Goal: Task Accomplishment & Management: Use online tool/utility

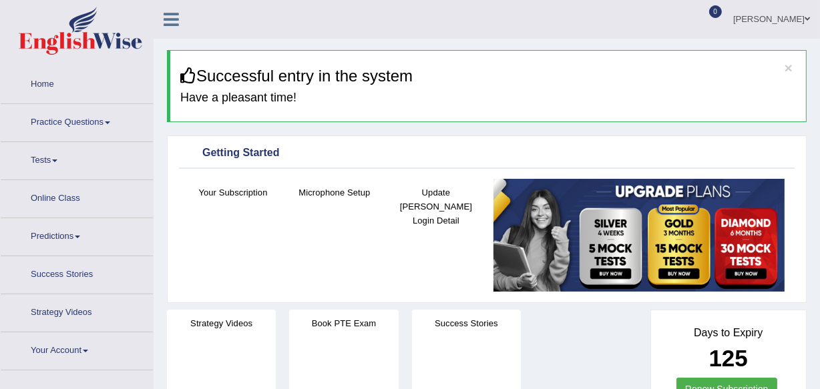
click at [80, 115] on link "Practice Questions" at bounding box center [77, 120] width 152 height 33
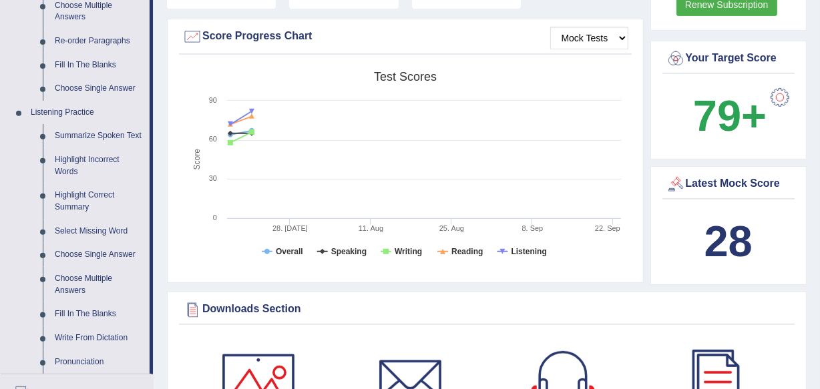
scroll to position [485, 0]
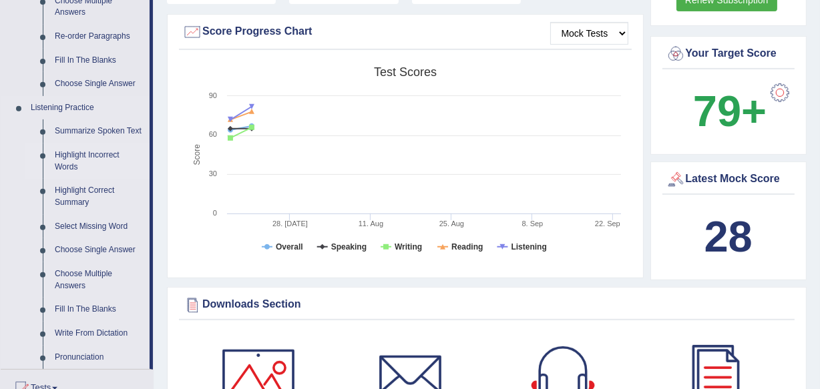
click at [81, 148] on link "Highlight Incorrect Words" at bounding box center [99, 161] width 101 height 35
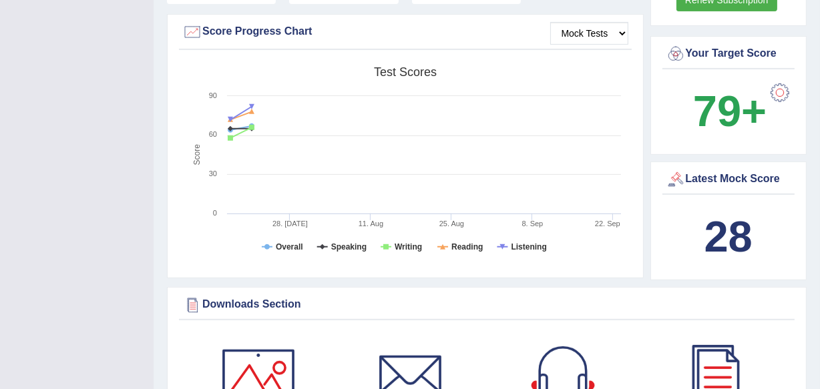
scroll to position [330, 0]
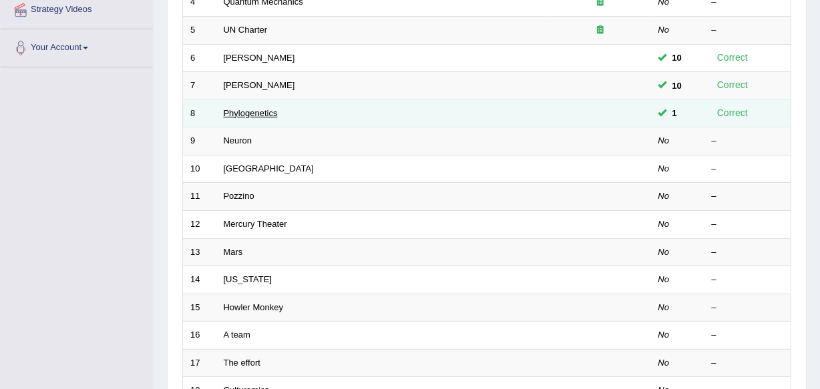
click at [258, 111] on link "Phylogenetics" at bounding box center [251, 113] width 54 height 10
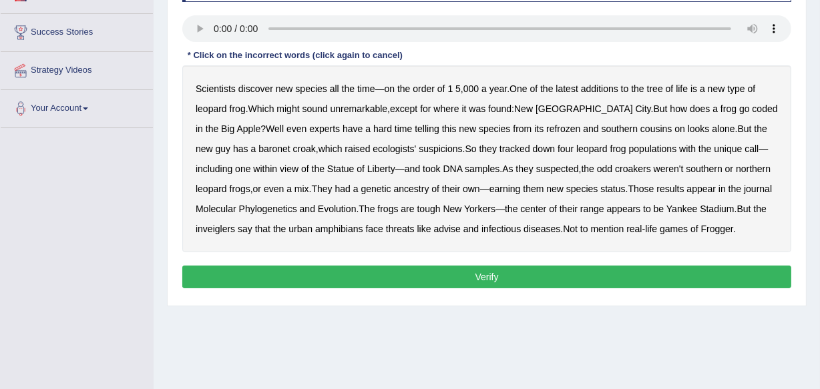
click at [752, 104] on b "coded" at bounding box center [764, 108] width 25 height 11
click at [546, 124] on b "refrozen" at bounding box center [563, 129] width 34 height 11
click at [258, 146] on b "baronet" at bounding box center [273, 149] width 31 height 11
click at [206, 232] on b "inveiglers" at bounding box center [215, 229] width 39 height 11
click at [443, 228] on b "advise" at bounding box center [447, 229] width 27 height 11
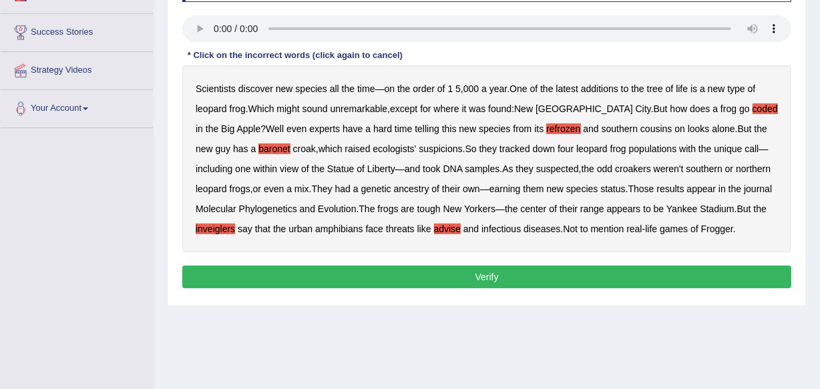
click at [441, 270] on button "Verify" at bounding box center [486, 277] width 609 height 23
